Goal: Navigation & Orientation: Find specific page/section

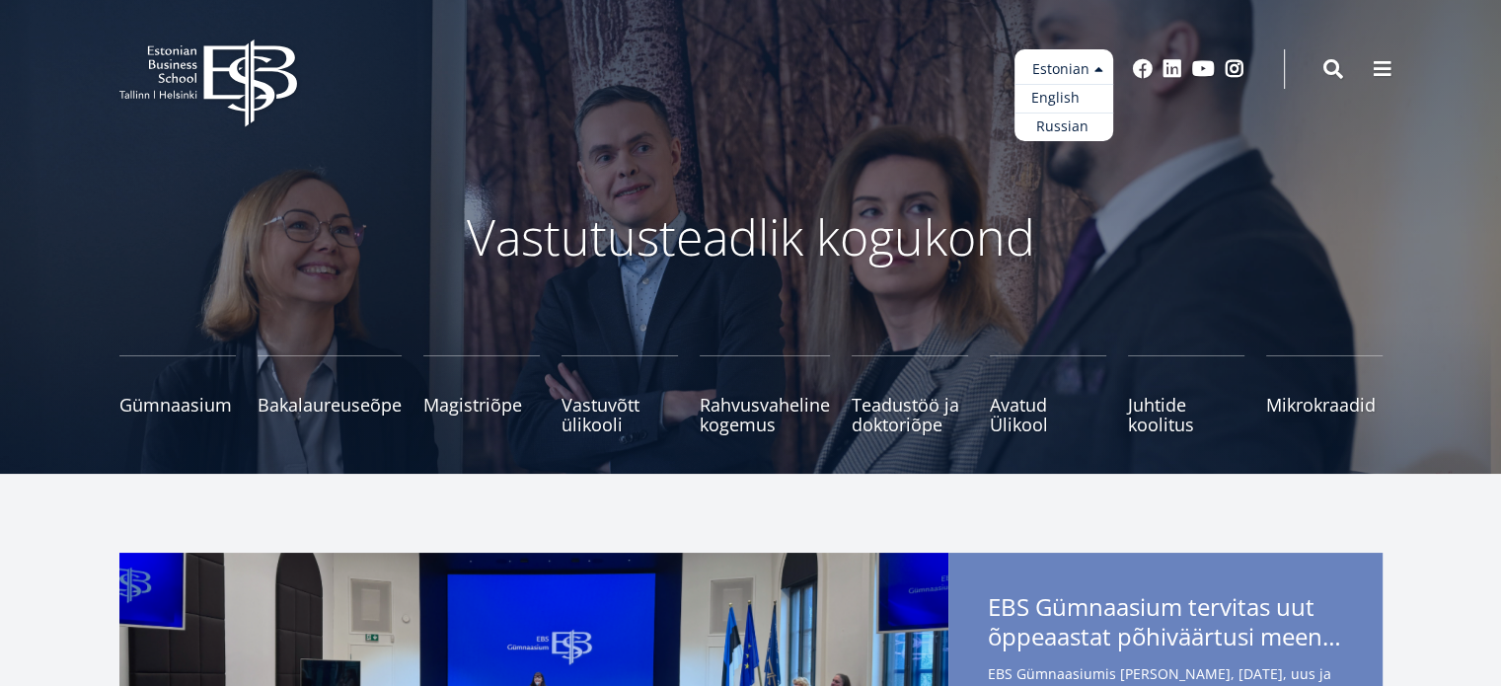
click at [1064, 101] on link "English" at bounding box center [1063, 98] width 99 height 29
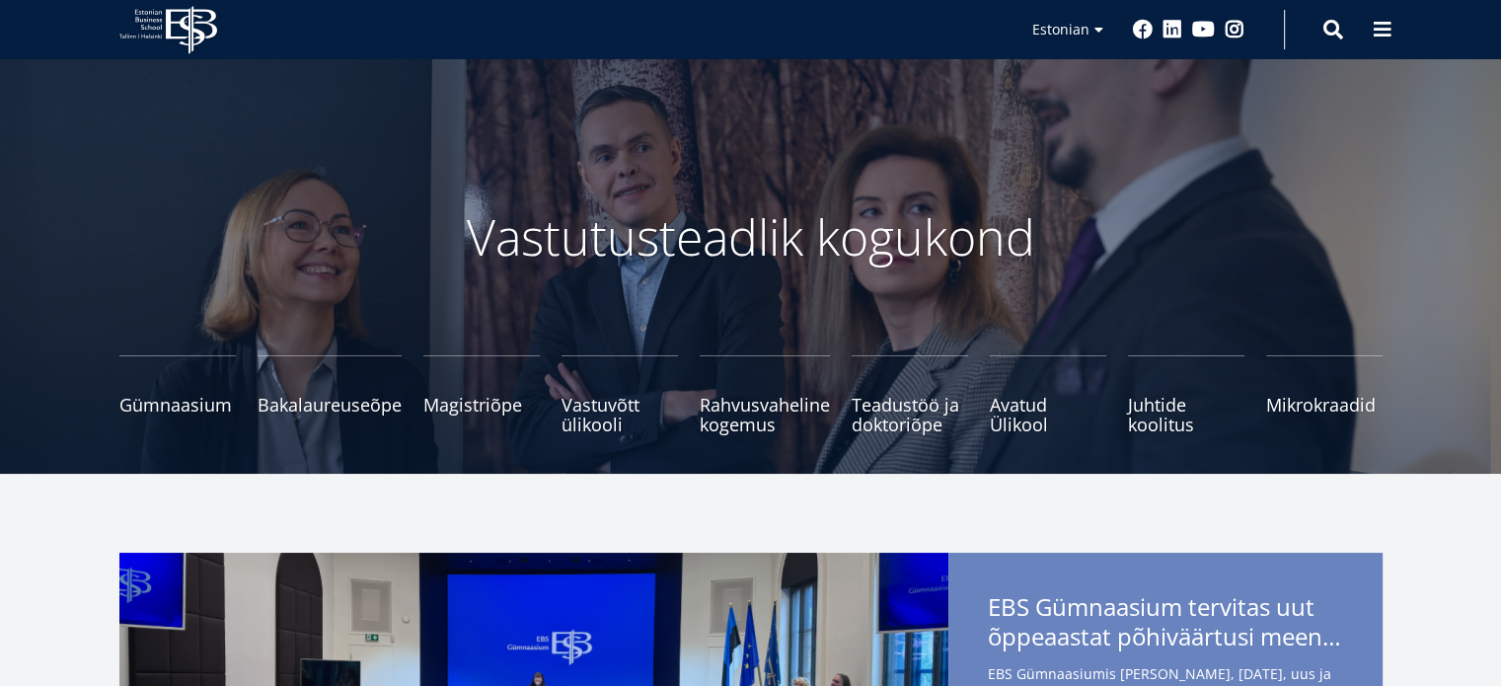
scroll to position [592, 0]
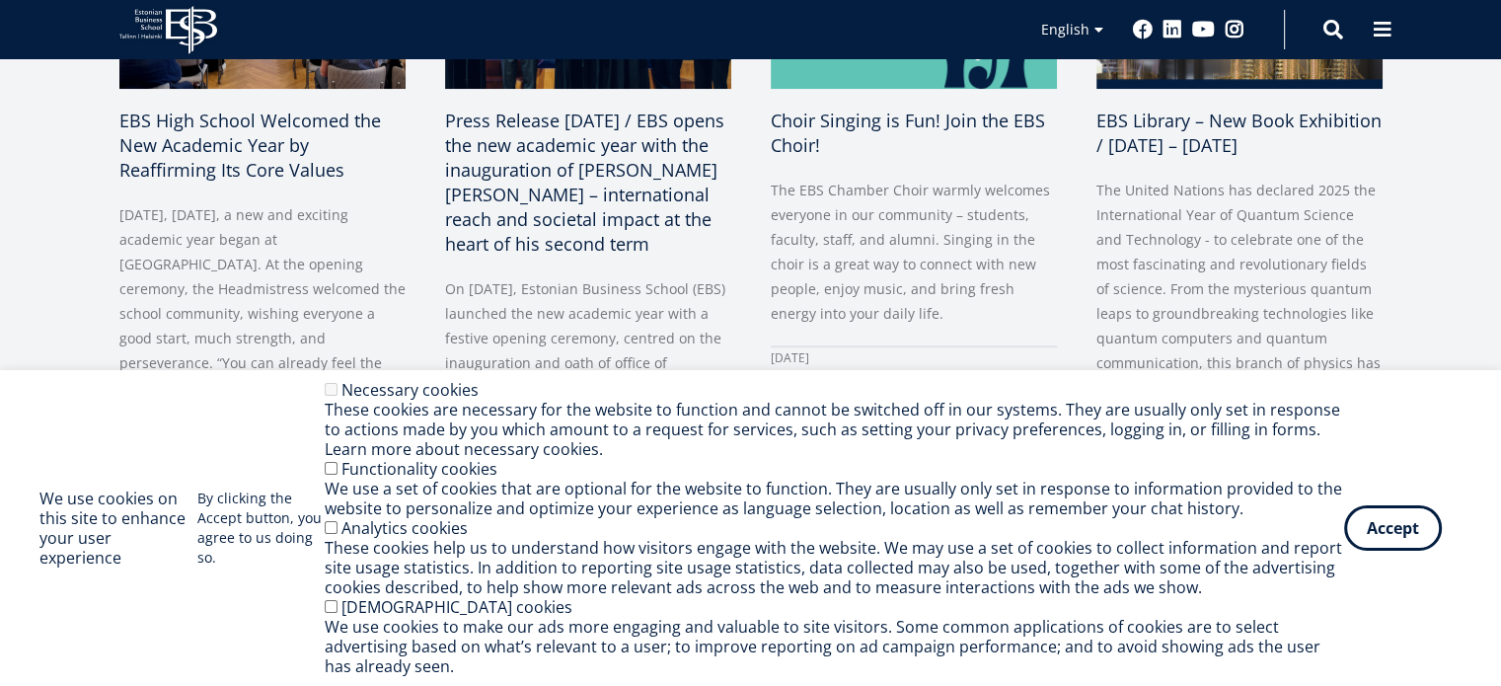
scroll to position [1678, 0]
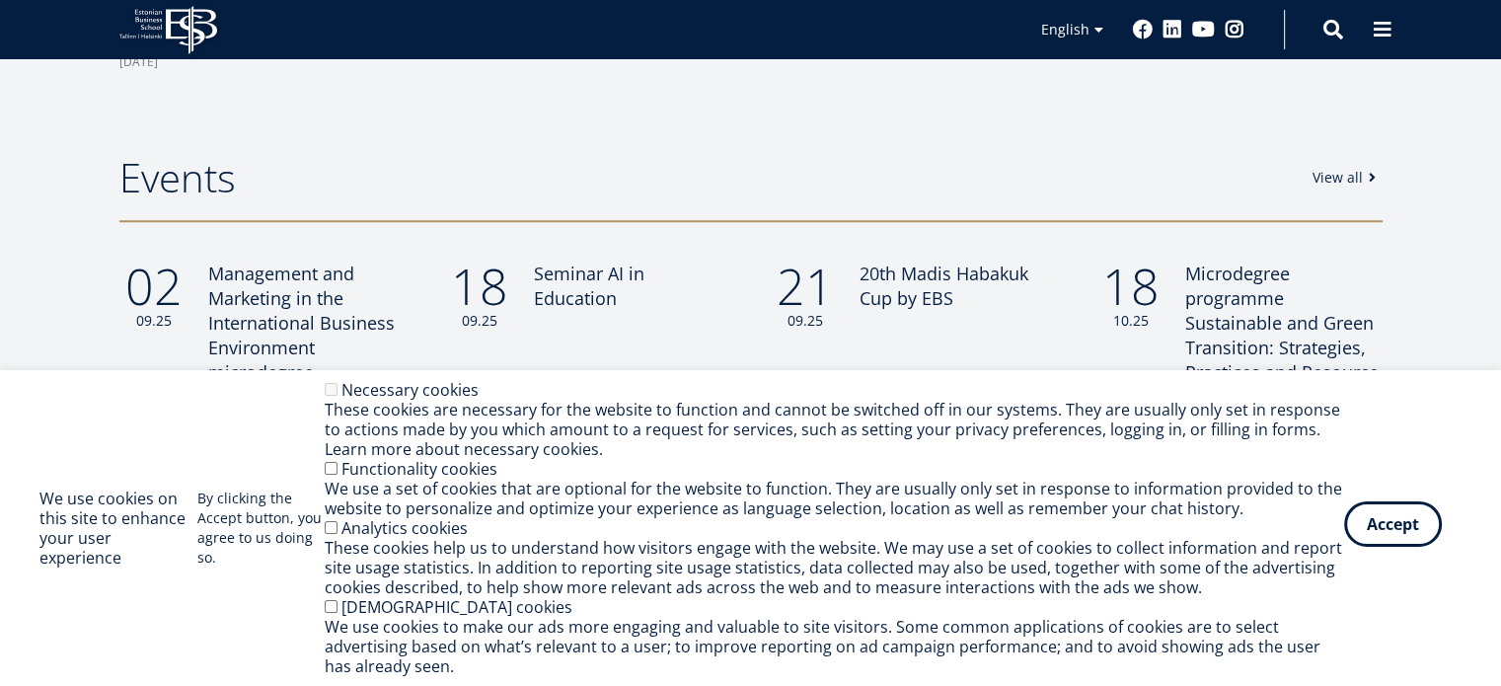
click at [1418, 540] on button "Accept" at bounding box center [1393, 523] width 98 height 45
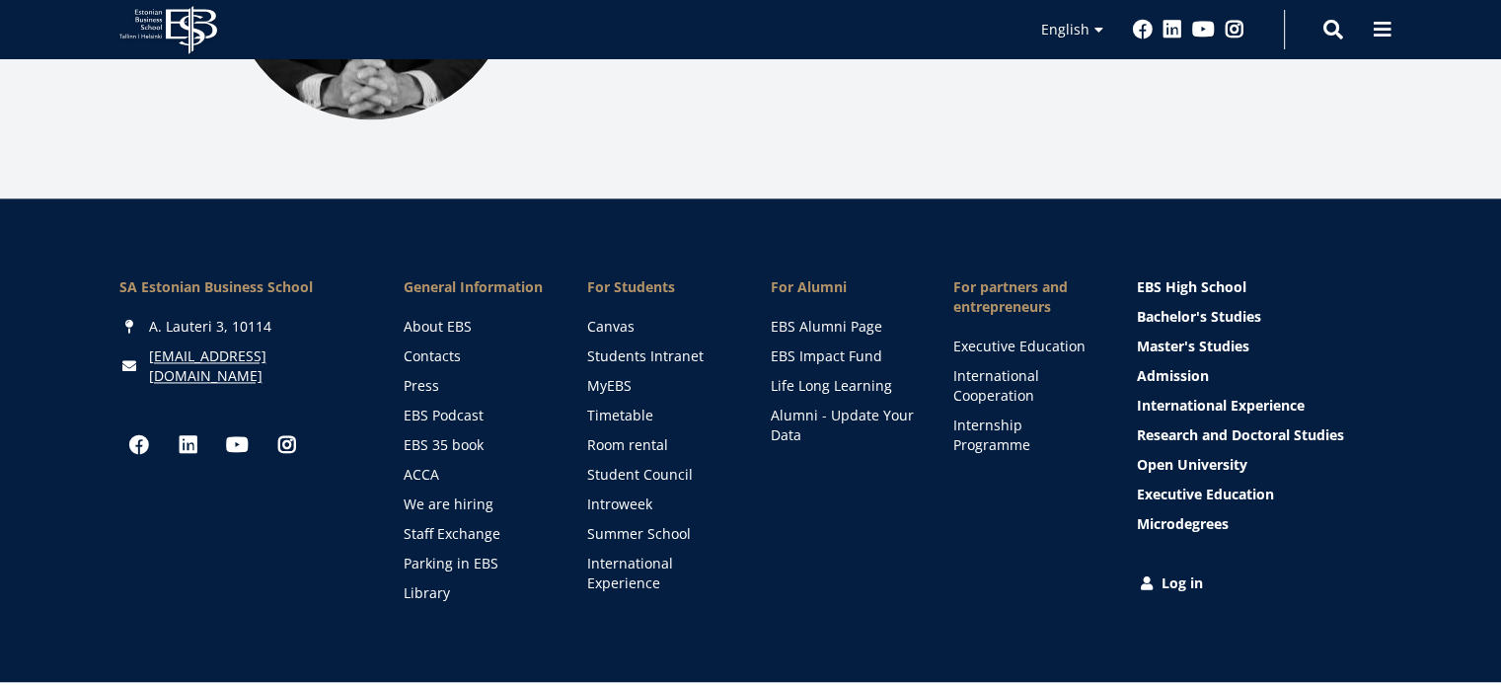
scroll to position [2862, 0]
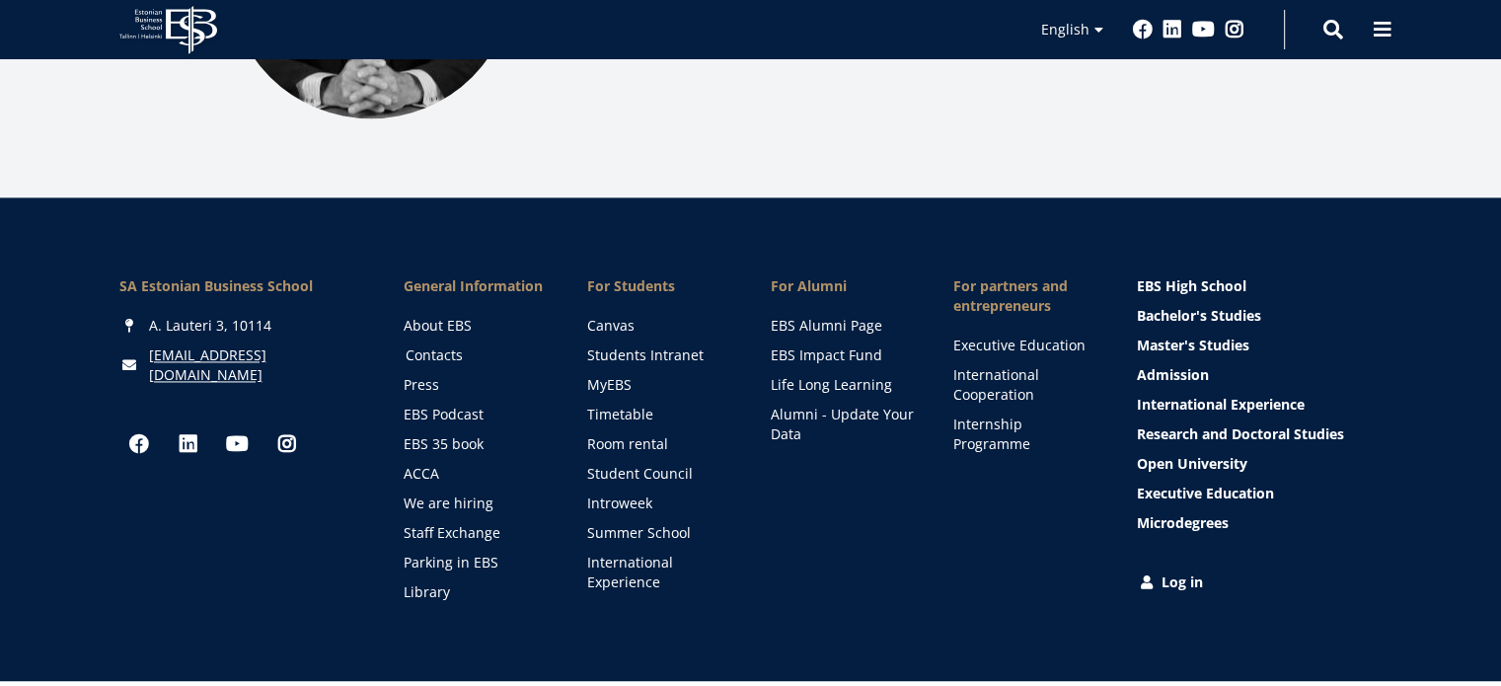
click at [424, 345] on link "Contacts" at bounding box center [478, 355] width 144 height 20
